Goal: Check status: Check status

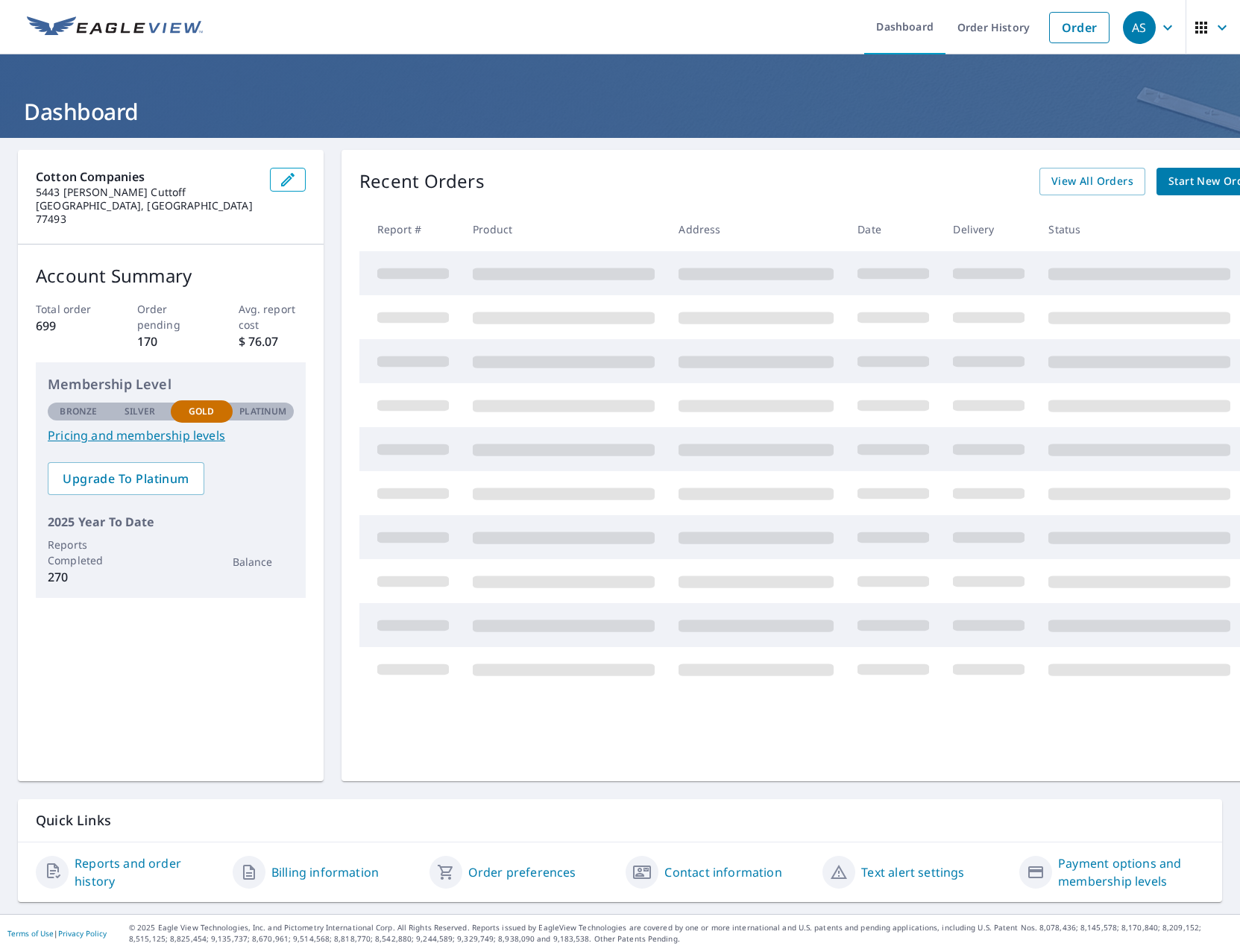
click at [1156, 180] on link "Start New Order" at bounding box center [1211, 182] width 110 height 27
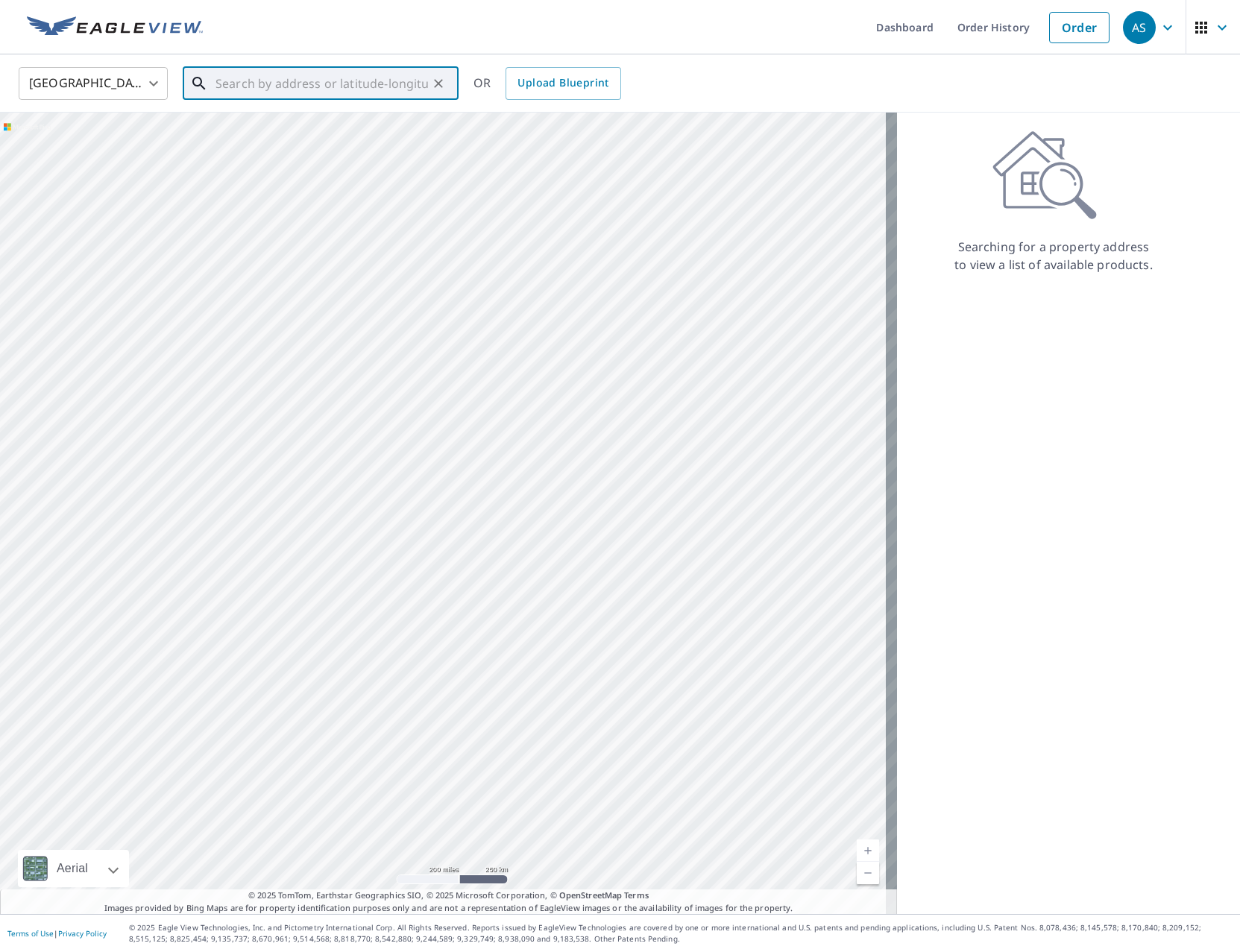
click at [342, 92] on input "text" at bounding box center [322, 84] width 213 height 42
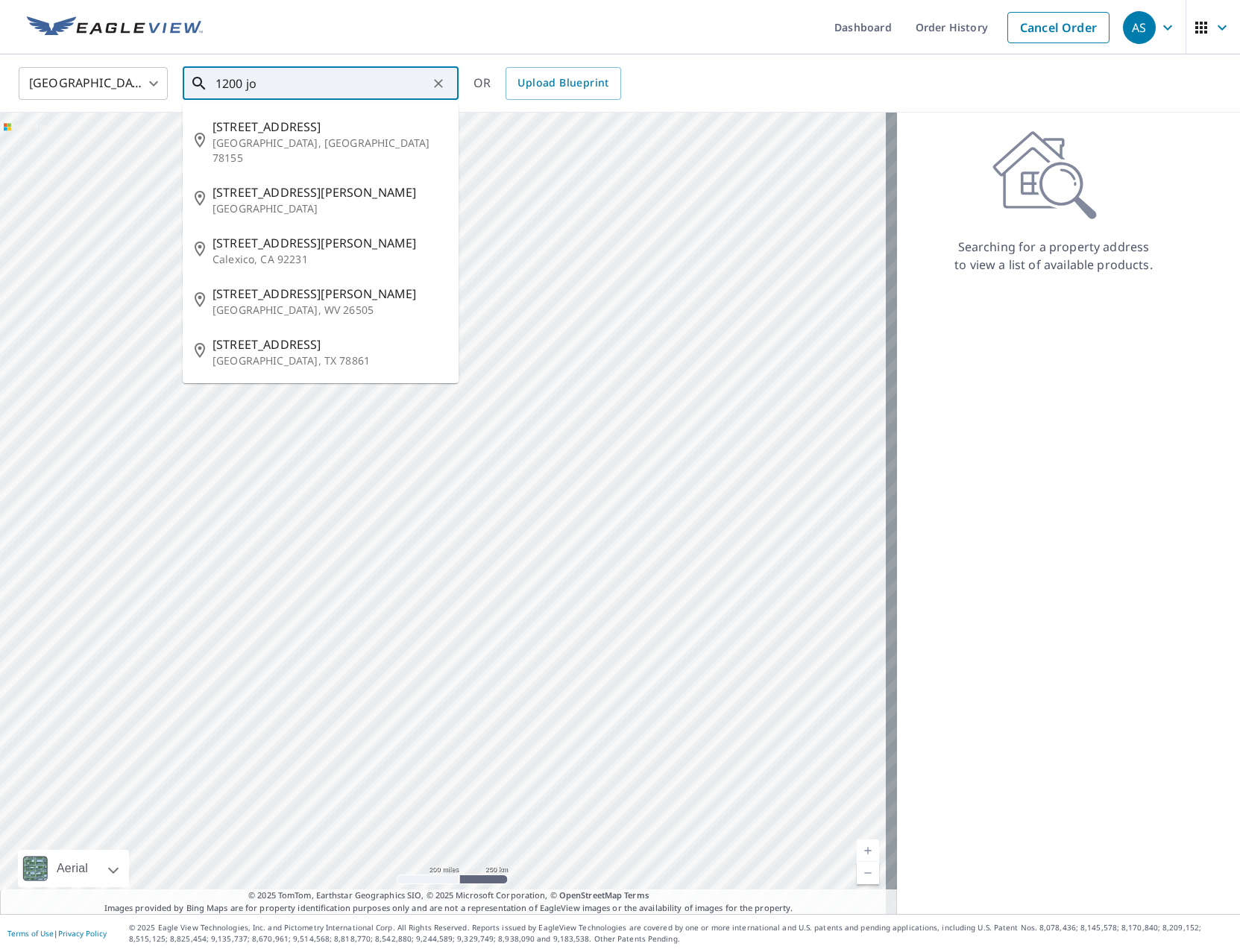
type input "1200 jo"
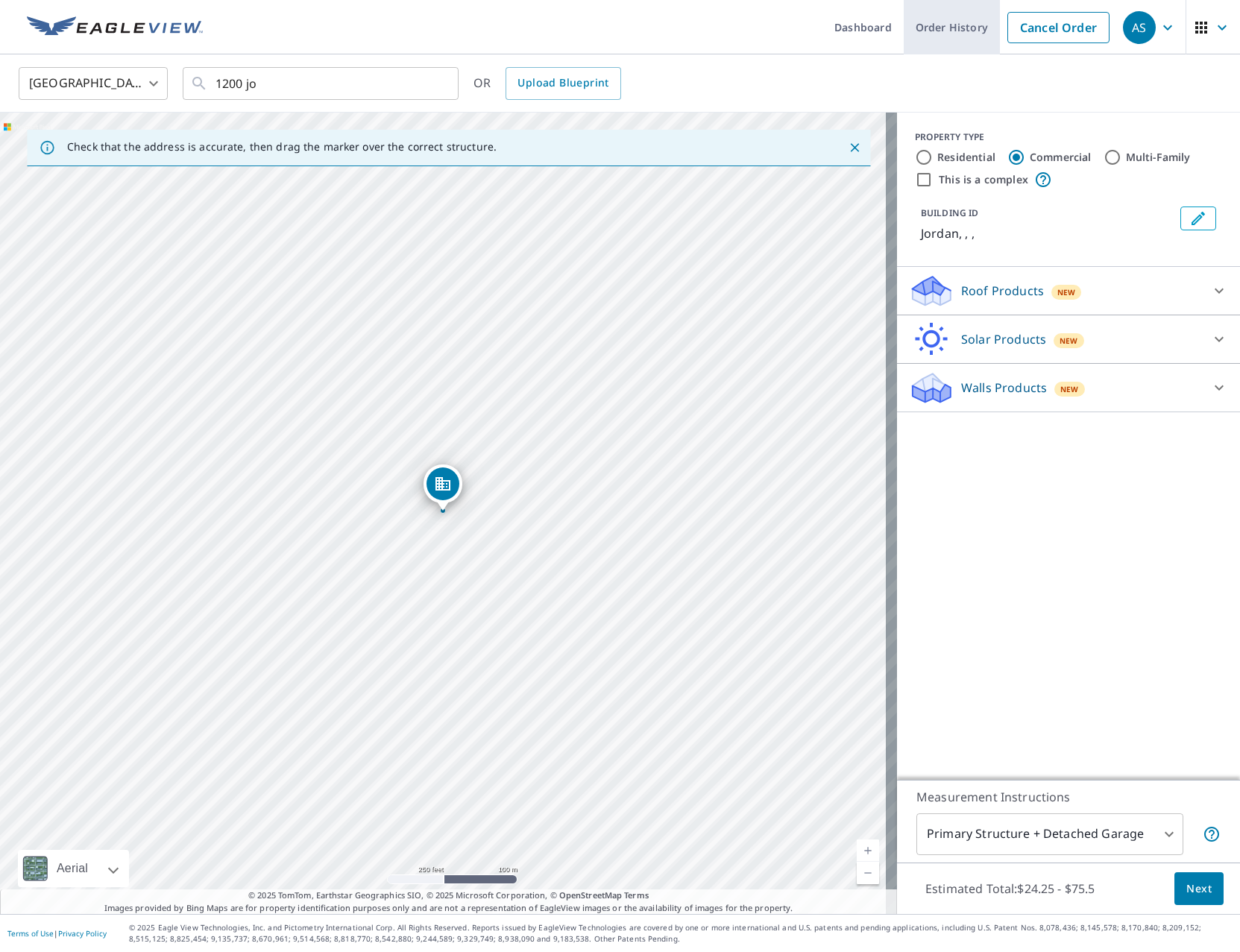
click at [911, 39] on link "Order History" at bounding box center [952, 27] width 96 height 55
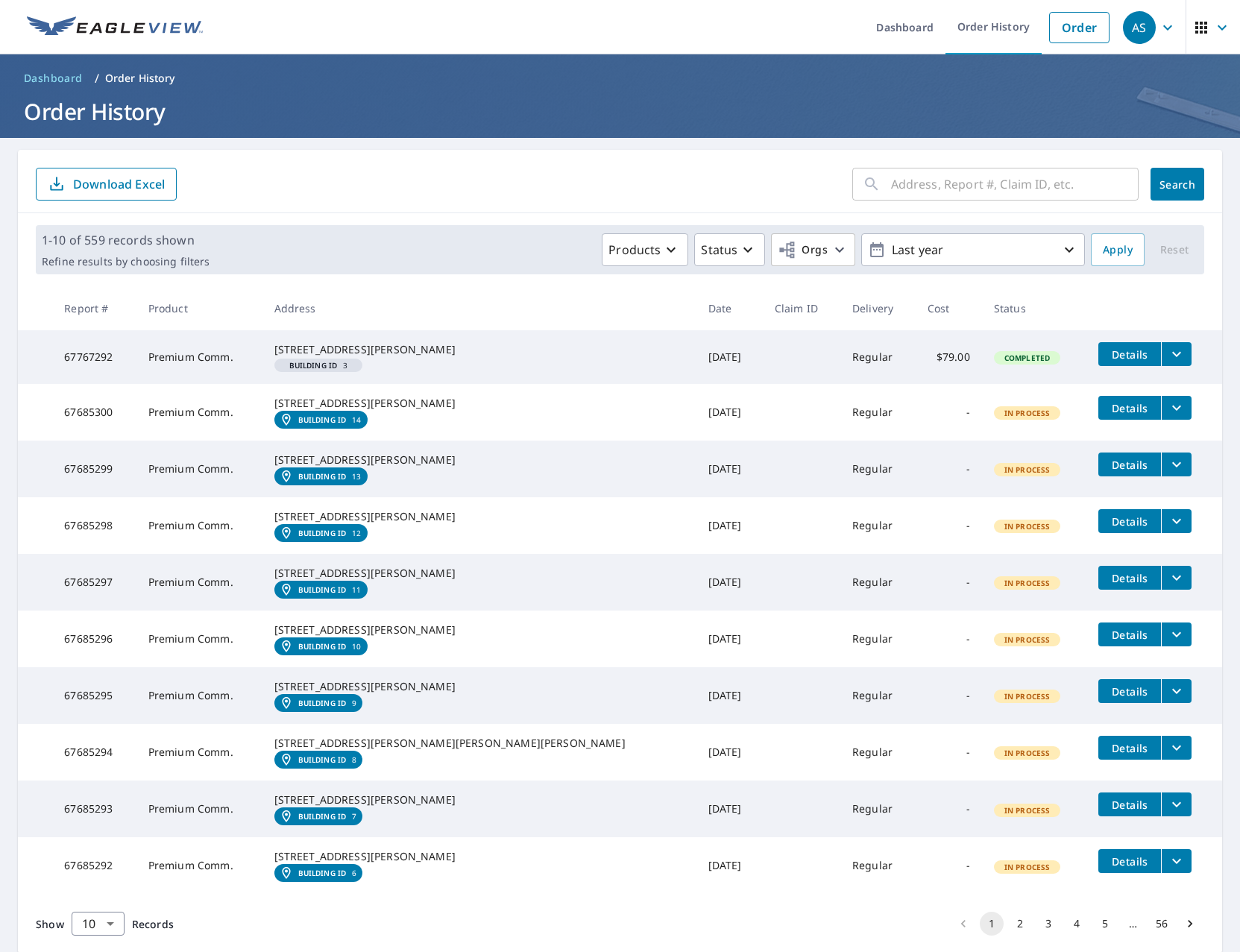
click at [910, 178] on input "text" at bounding box center [1015, 184] width 248 height 42
type input "1200 [PERSON_NAME]"
click at [1151, 193] on button "Search" at bounding box center [1177, 184] width 54 height 33
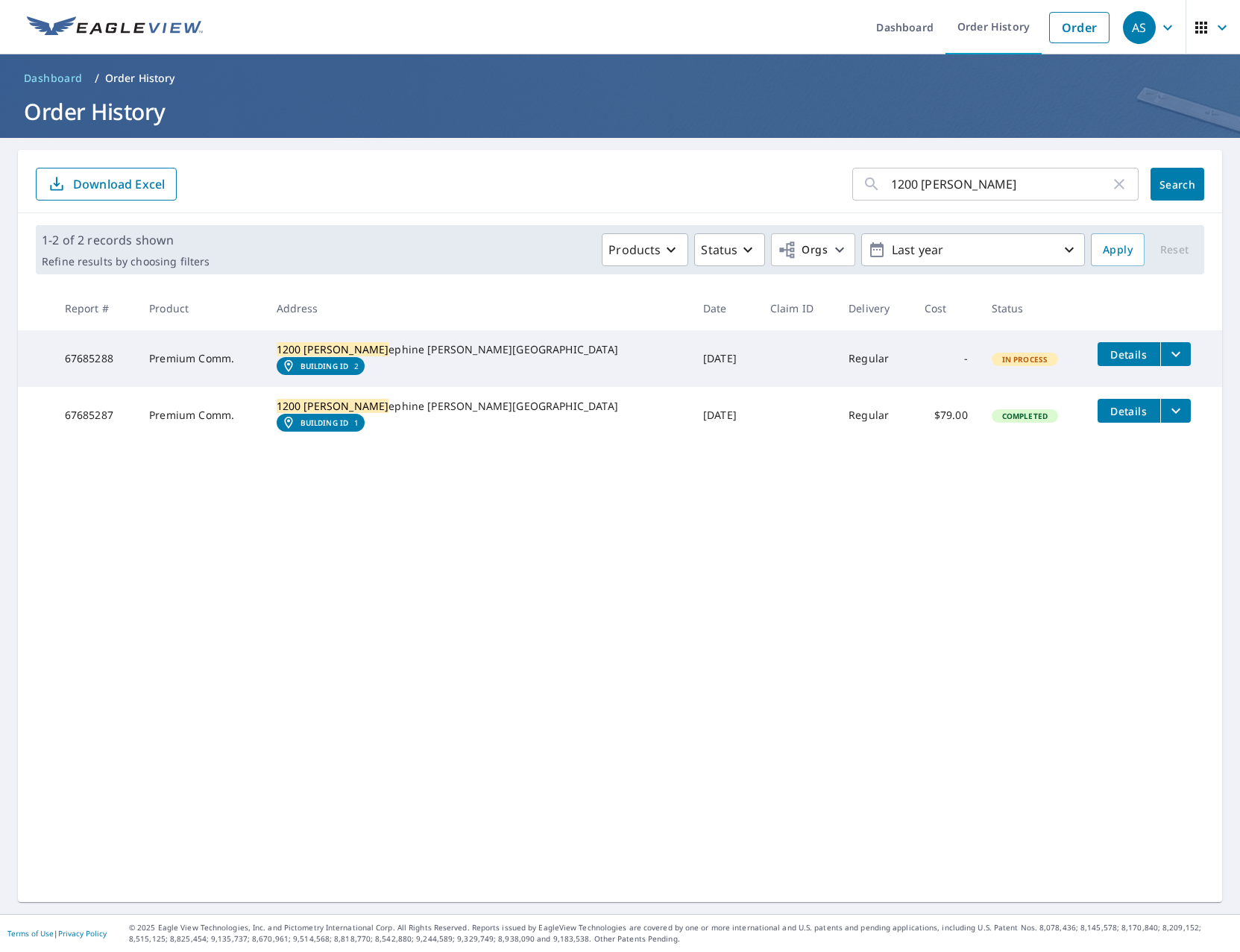
click at [349, 371] on em "Building ID" at bounding box center [324, 366] width 48 height 9
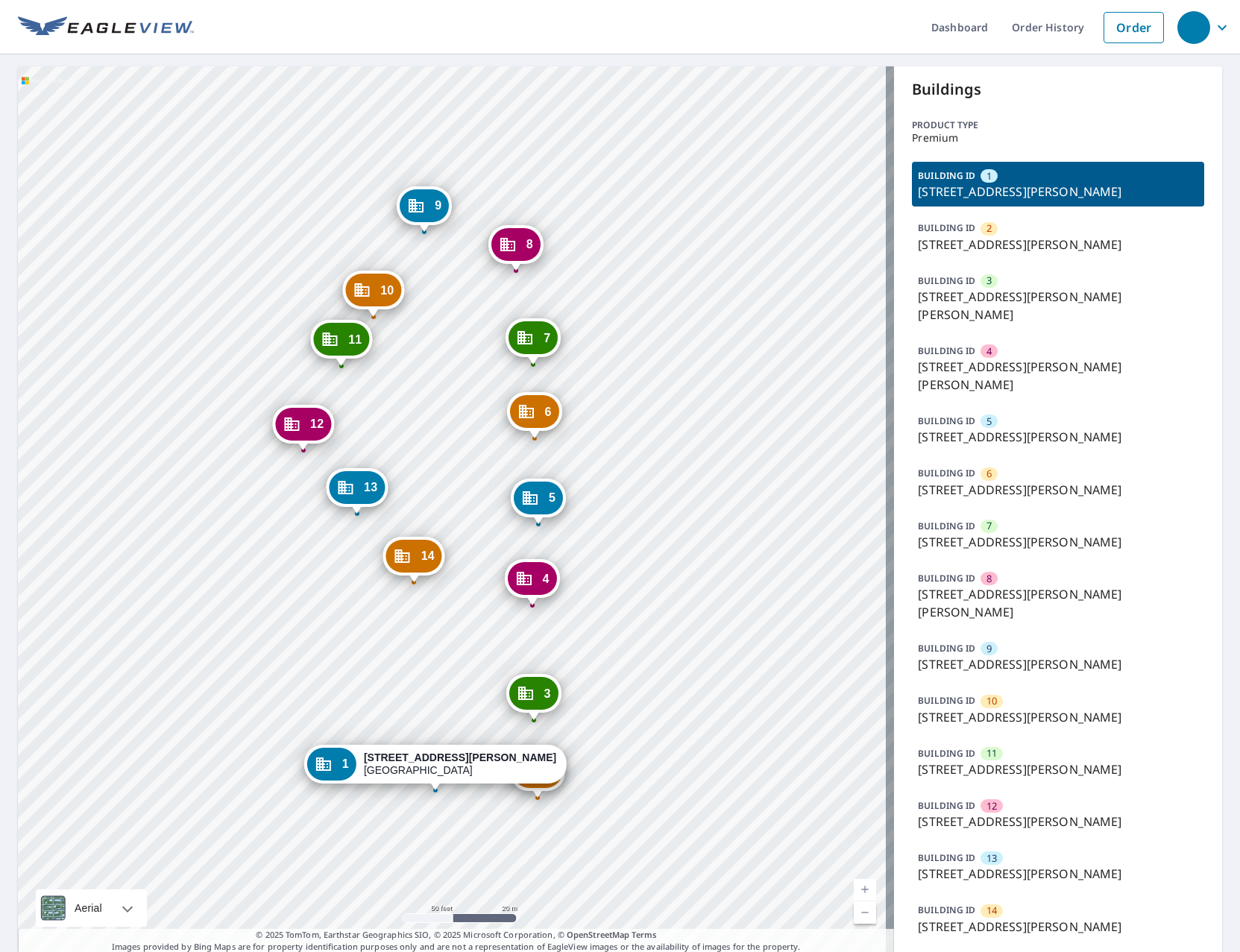
drag, startPoint x: 798, startPoint y: 338, endPoint x: 721, endPoint y: 333, distance: 77.2
click at [721, 333] on div "2 1200 Josephine Baker Ave Saint Louis, MO 63106 3 3300 Dr Martin Luther King D…" at bounding box center [456, 510] width 876 height 888
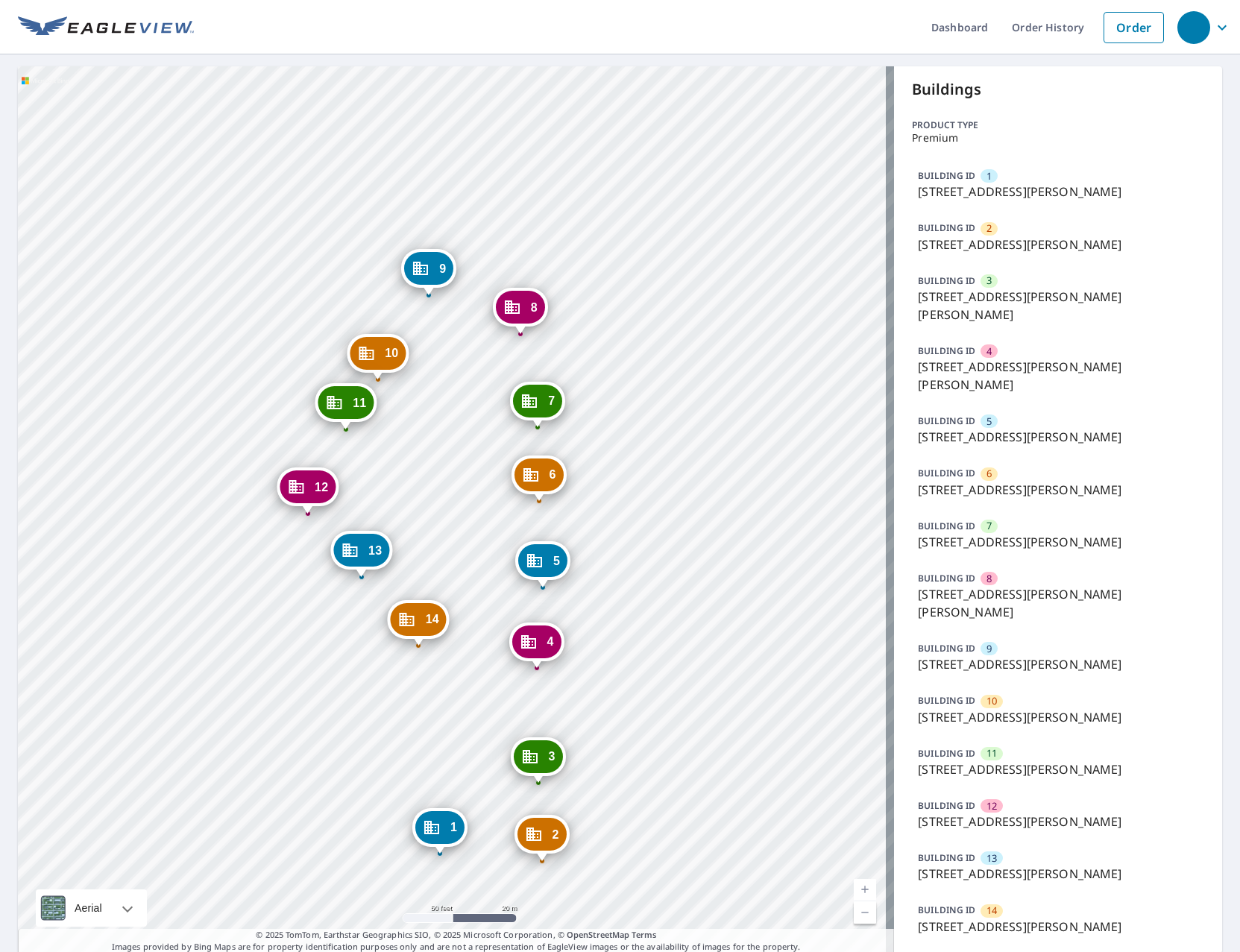
drag, startPoint x: 193, startPoint y: 223, endPoint x: 699, endPoint y: 635, distance: 652.5
click at [699, 635] on div "2 1200 Josephine Baker Ave Saint Louis, MO 63106 3 3300 Dr Martin Luther King D…" at bounding box center [456, 510] width 876 height 888
